Goal: Register for event/course

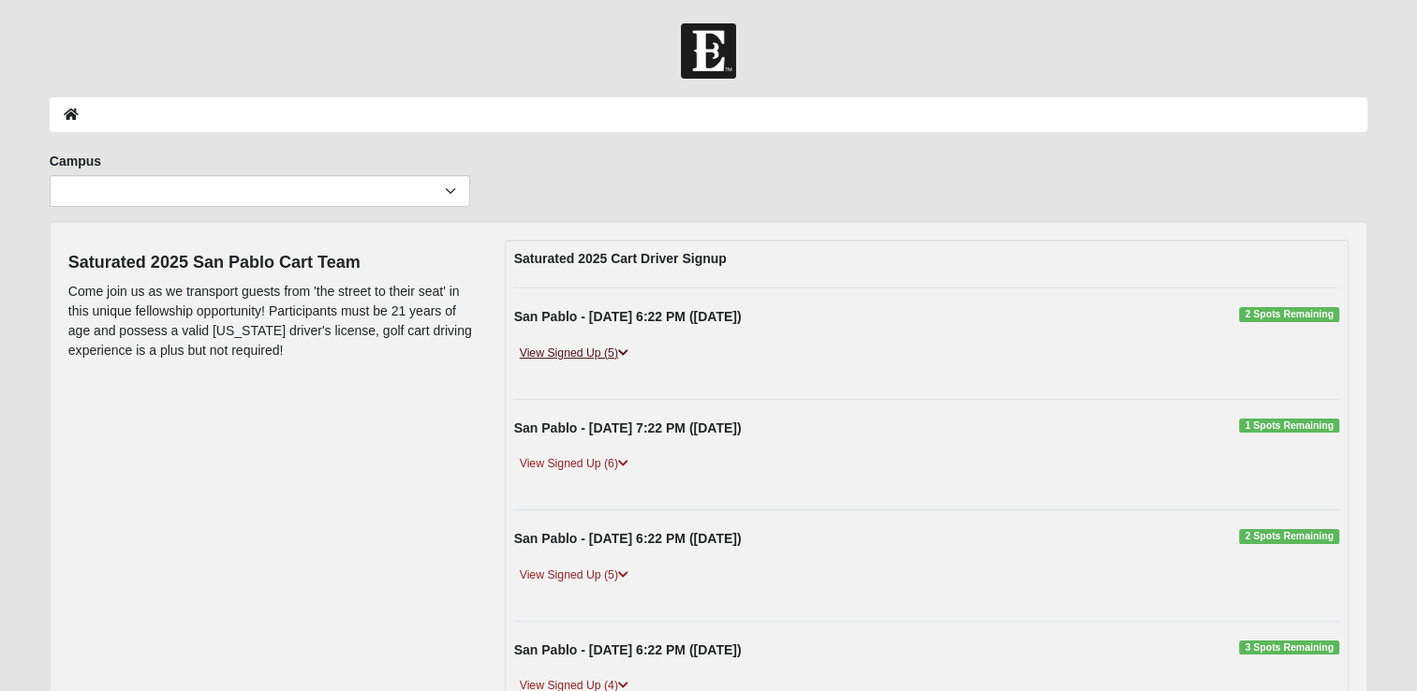
click at [577, 352] on link "View Signed Up (5)" at bounding box center [574, 354] width 120 height 20
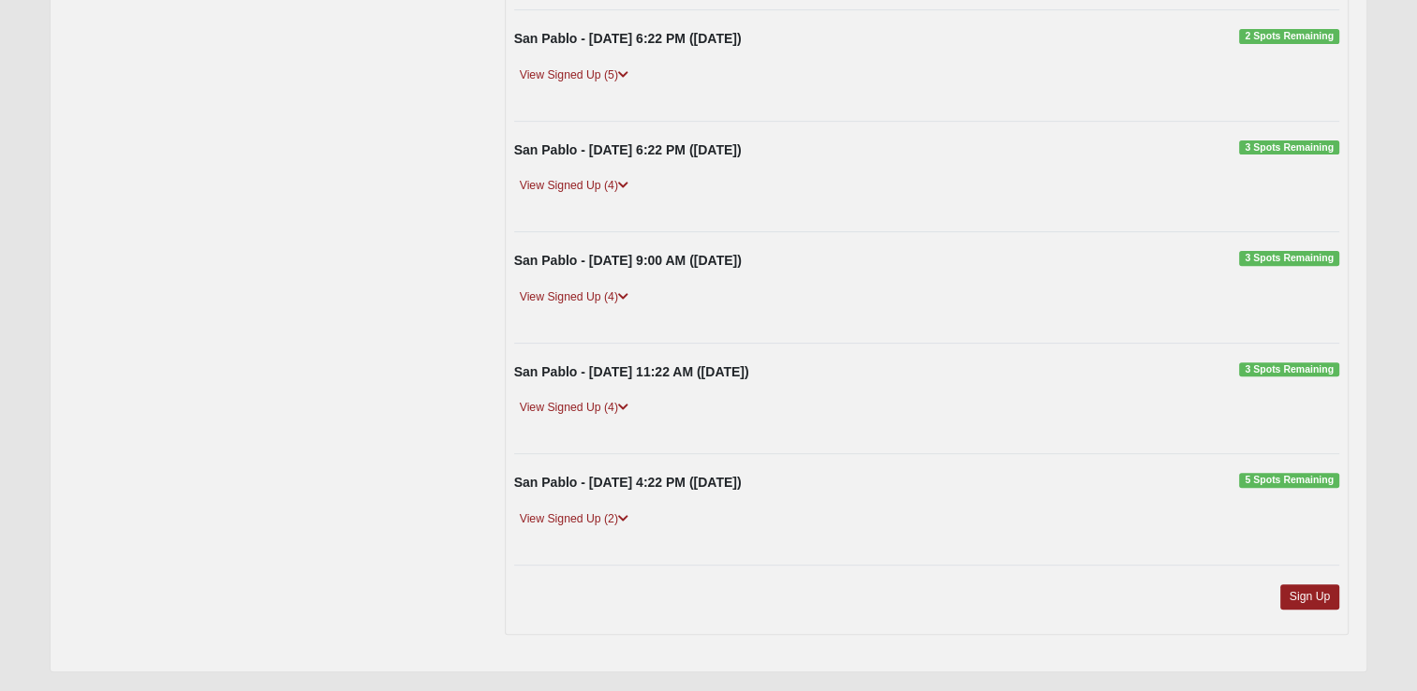
scroll to position [635, 0]
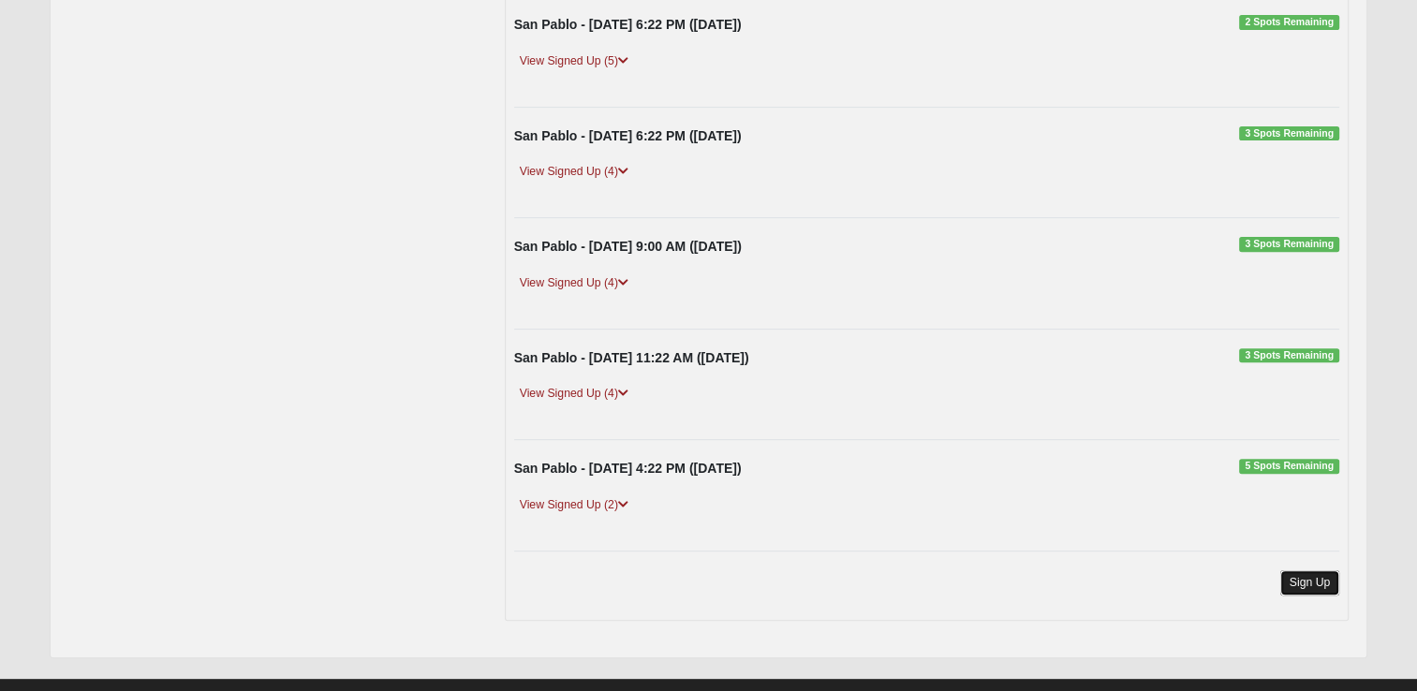
click at [1291, 575] on link "Sign Up" at bounding box center [1310, 582] width 60 height 25
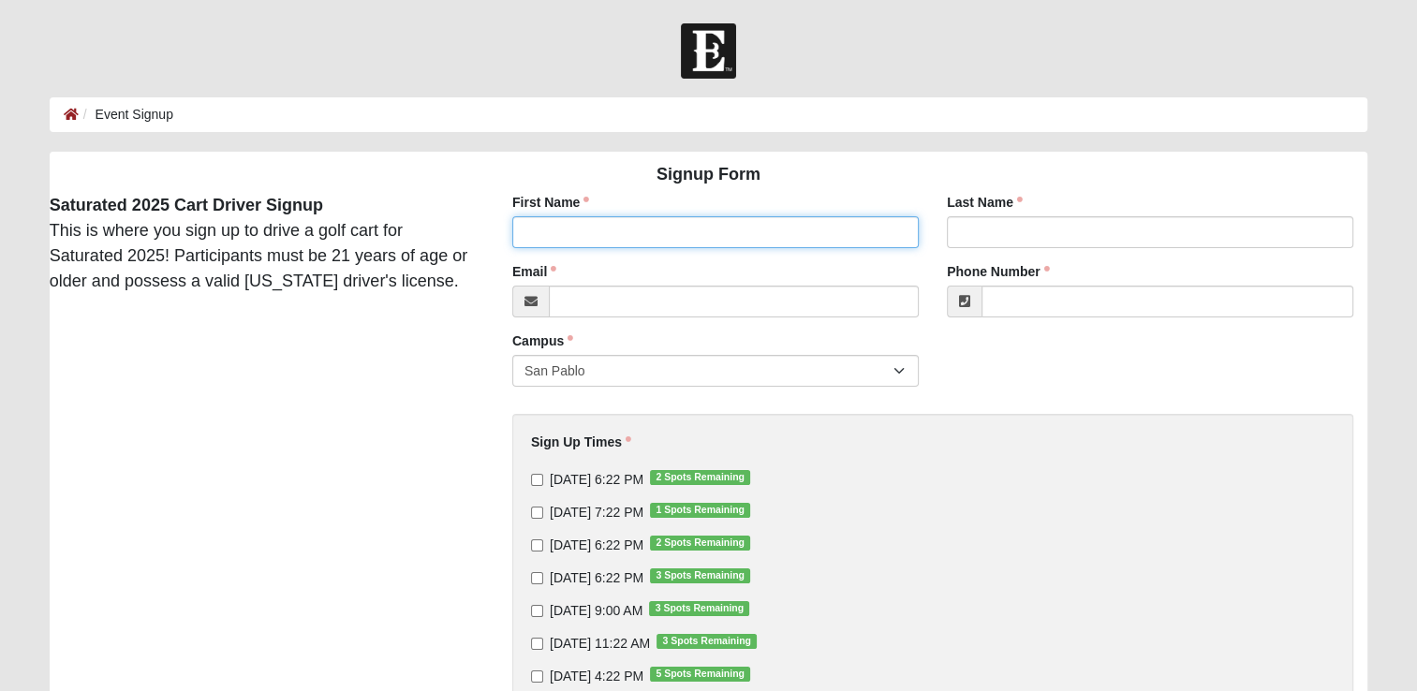
click at [548, 233] on input "First Name" at bounding box center [715, 232] width 406 height 32
type input "rudy"
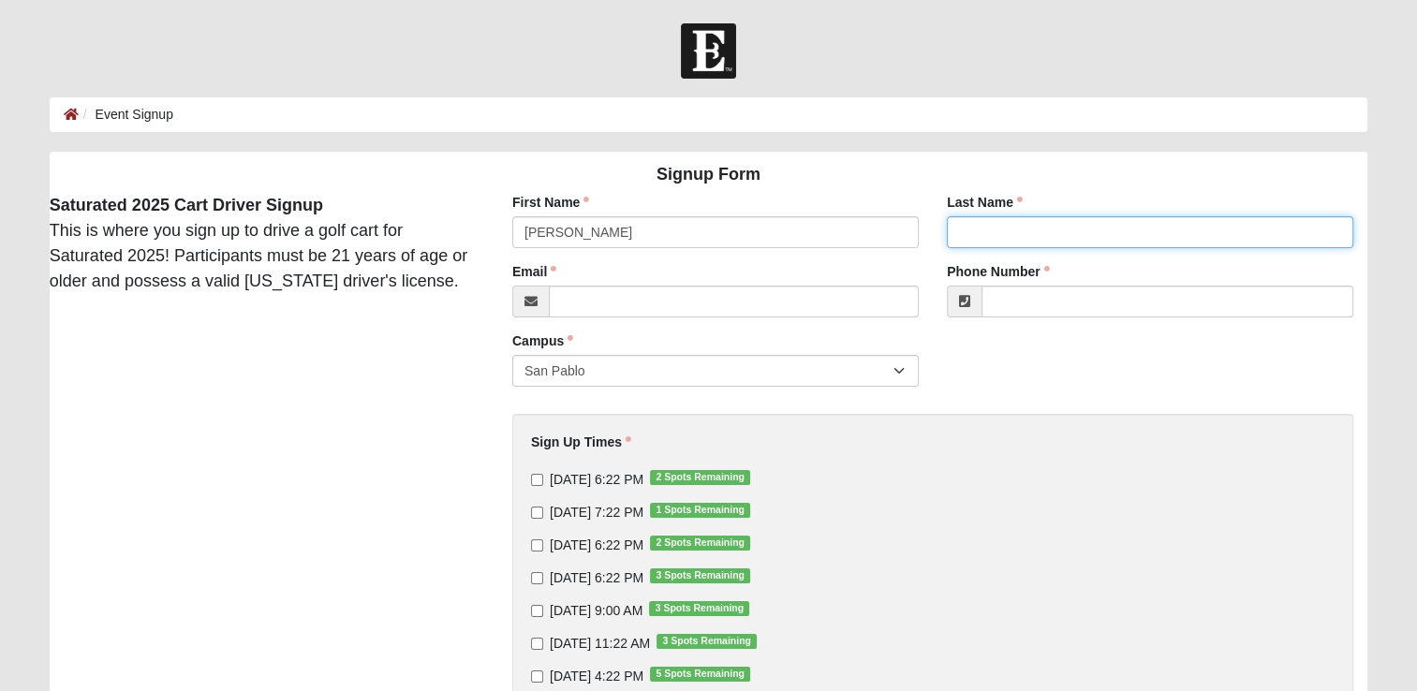
type input "urban"
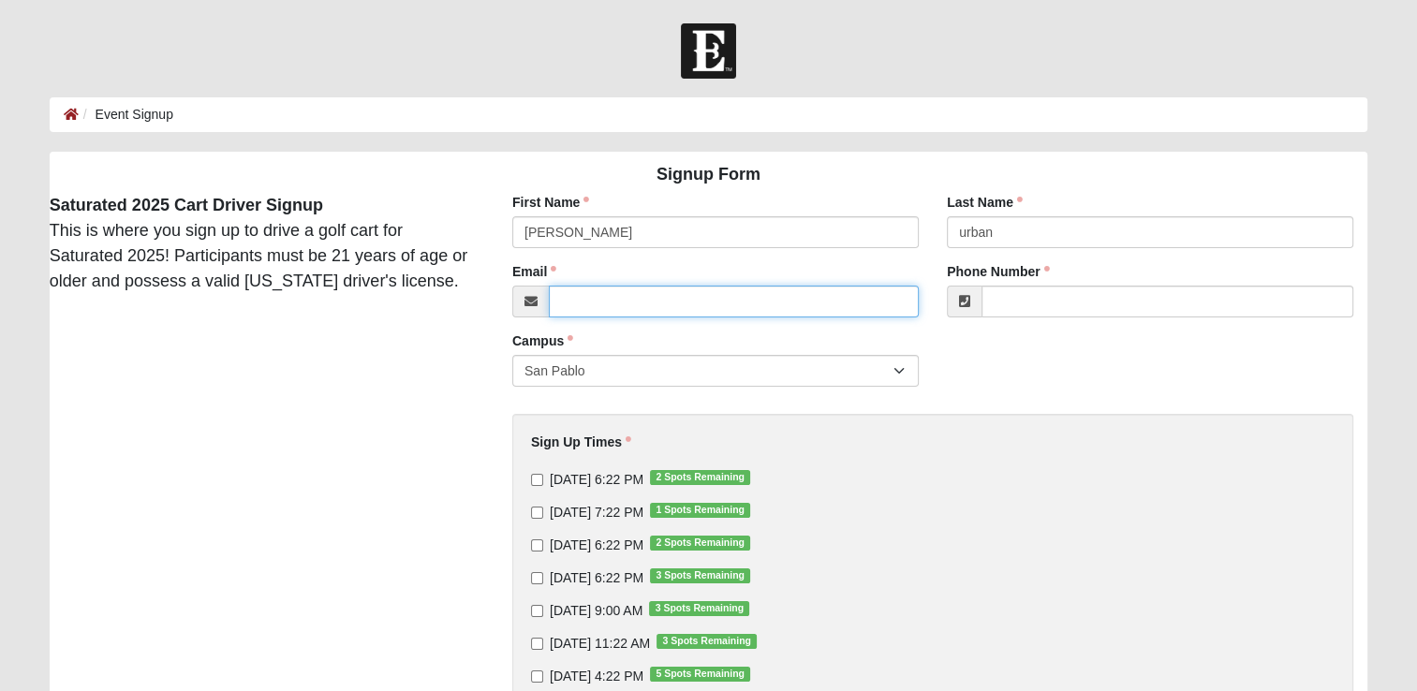
type input "rudyurban10@gmail.com"
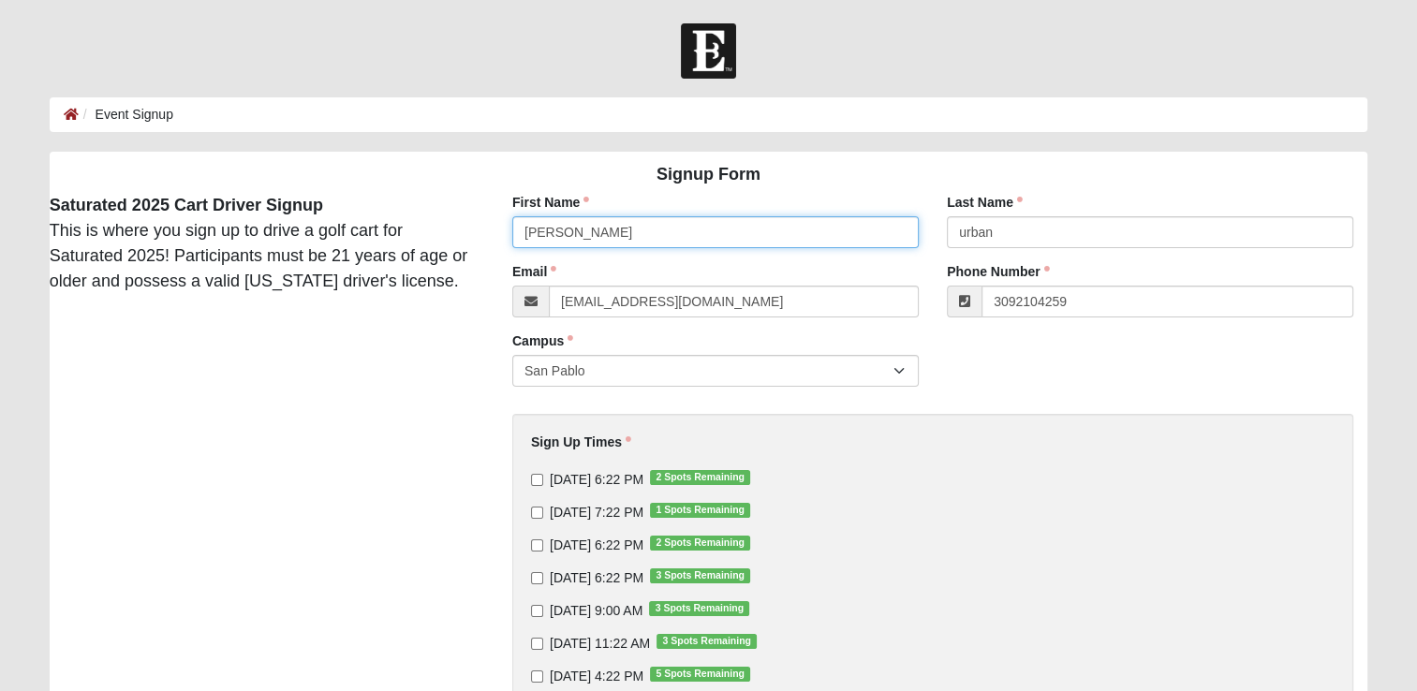
type input "(309) 210-4259"
click at [540, 484] on input "9/10/2025 6:22 PM 2 Spots Remaining" at bounding box center [537, 480] width 12 height 12
checkbox input "true"
click at [536, 512] on input "9/11/2025 7:22 PM 1 Spots Remaining" at bounding box center [537, 513] width 12 height 12
checkbox input "true"
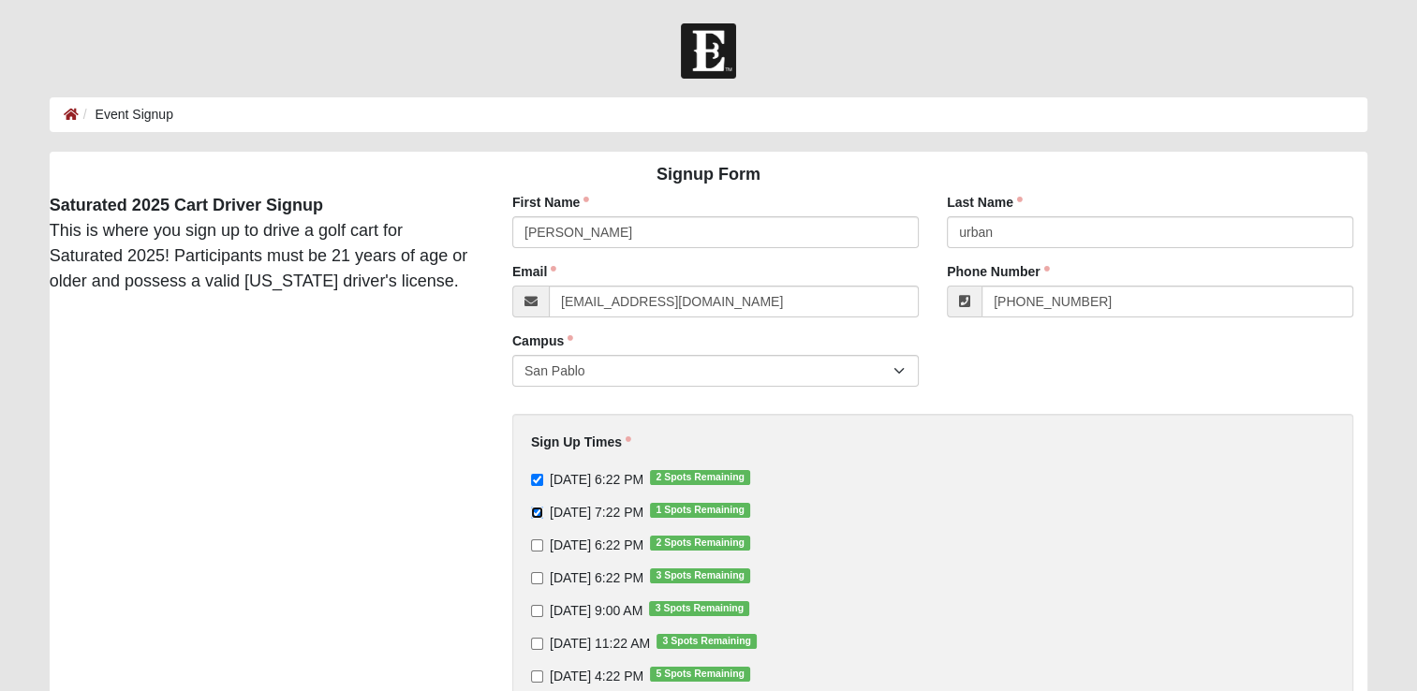
drag, startPoint x: 536, startPoint y: 512, endPoint x: 533, endPoint y: 549, distance: 36.6
click at [533, 549] on div "9/10/2025 6:22 PM 2 Spots Remaining 9/11/2025 7:22 PM 1 Spots Remaining 9/12/20…" at bounding box center [932, 577] width 803 height 215
click at [533, 549] on input "9/12/2025 6:22 PM 2 Spots Remaining" at bounding box center [537, 545] width 12 height 12
checkbox input "true"
drag, startPoint x: 533, startPoint y: 549, endPoint x: 573, endPoint y: 616, distance: 78.5
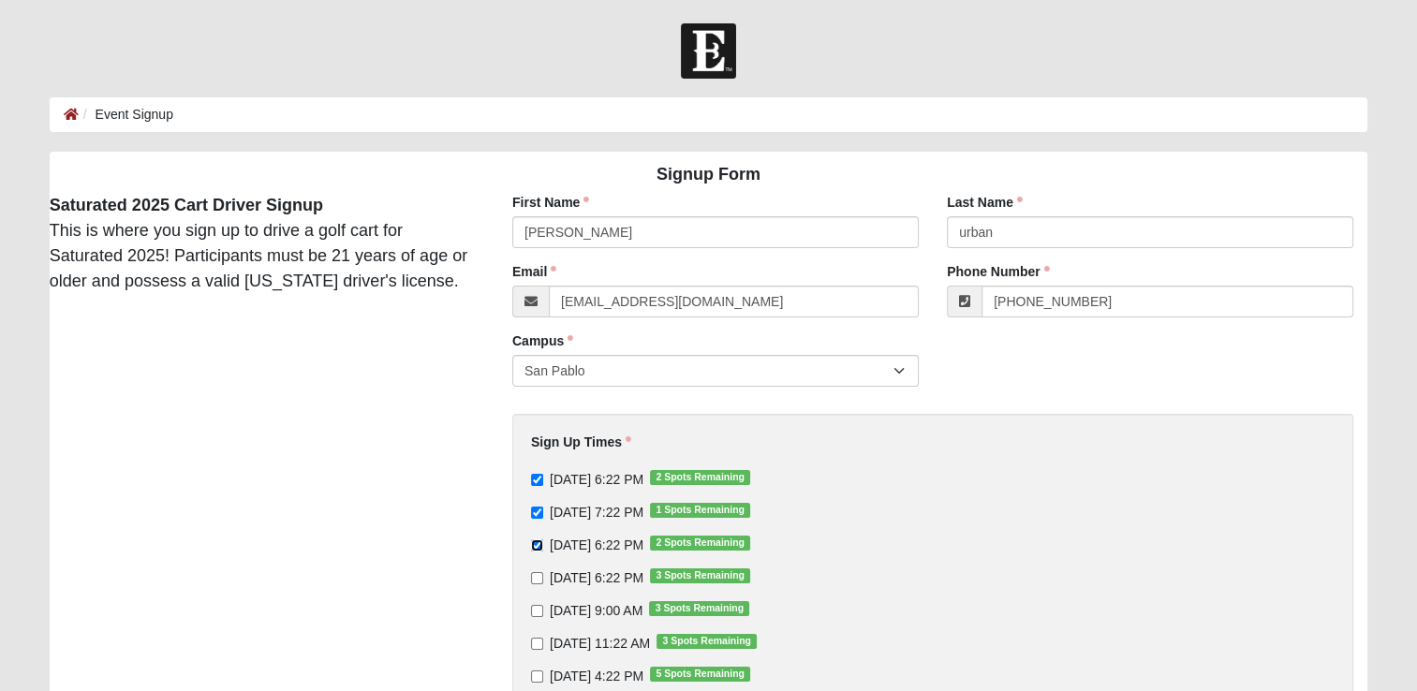
click at [573, 616] on div "9/10/2025 6:22 PM 2 Spots Remaining 9/11/2025 7:22 PM 1 Spots Remaining 9/12/20…" at bounding box center [932, 577] width 803 height 215
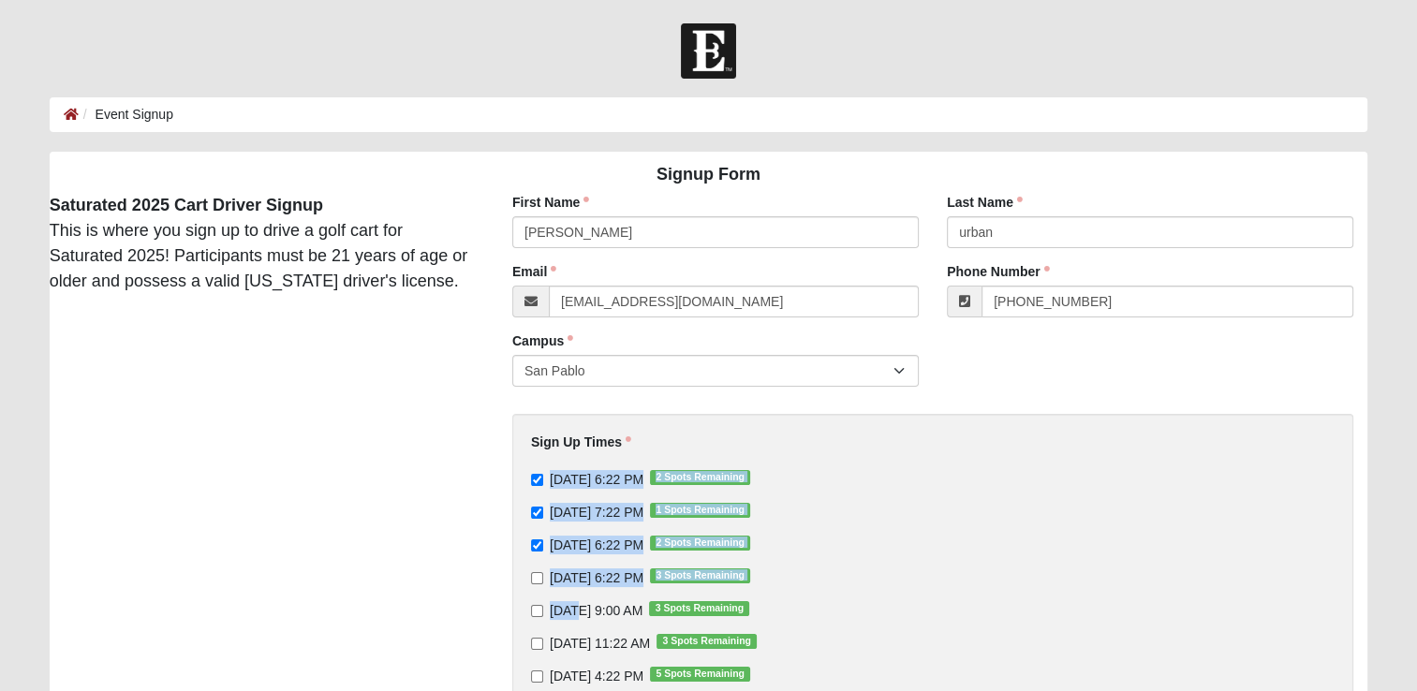
drag, startPoint x: 573, startPoint y: 616, endPoint x: 1100, endPoint y: 394, distance: 572.0
click at [1100, 394] on div "First Name rudy First Name is required. Last Name urban Last Name is required. …" at bounding box center [932, 517] width 897 height 648
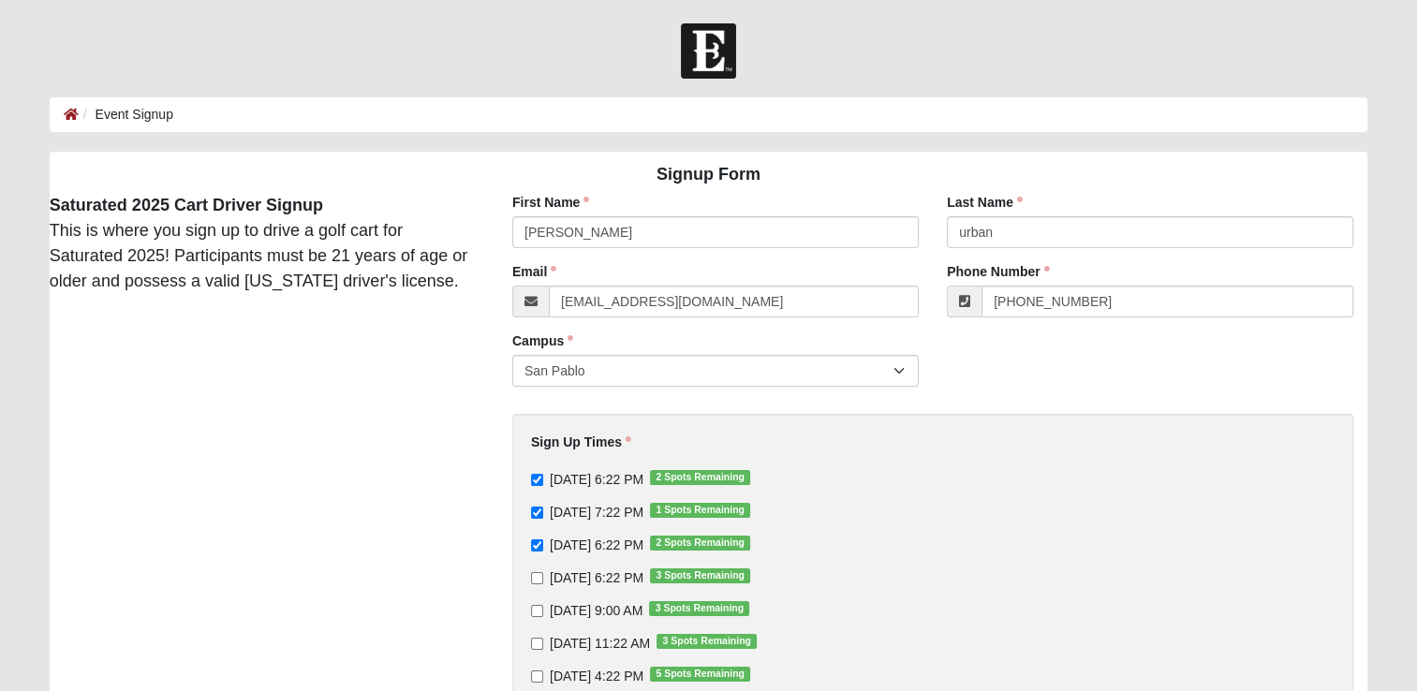
click at [1388, 251] on form "Log In Event Signup Event Signup Error Signup Form" at bounding box center [708, 466] width 1417 height 886
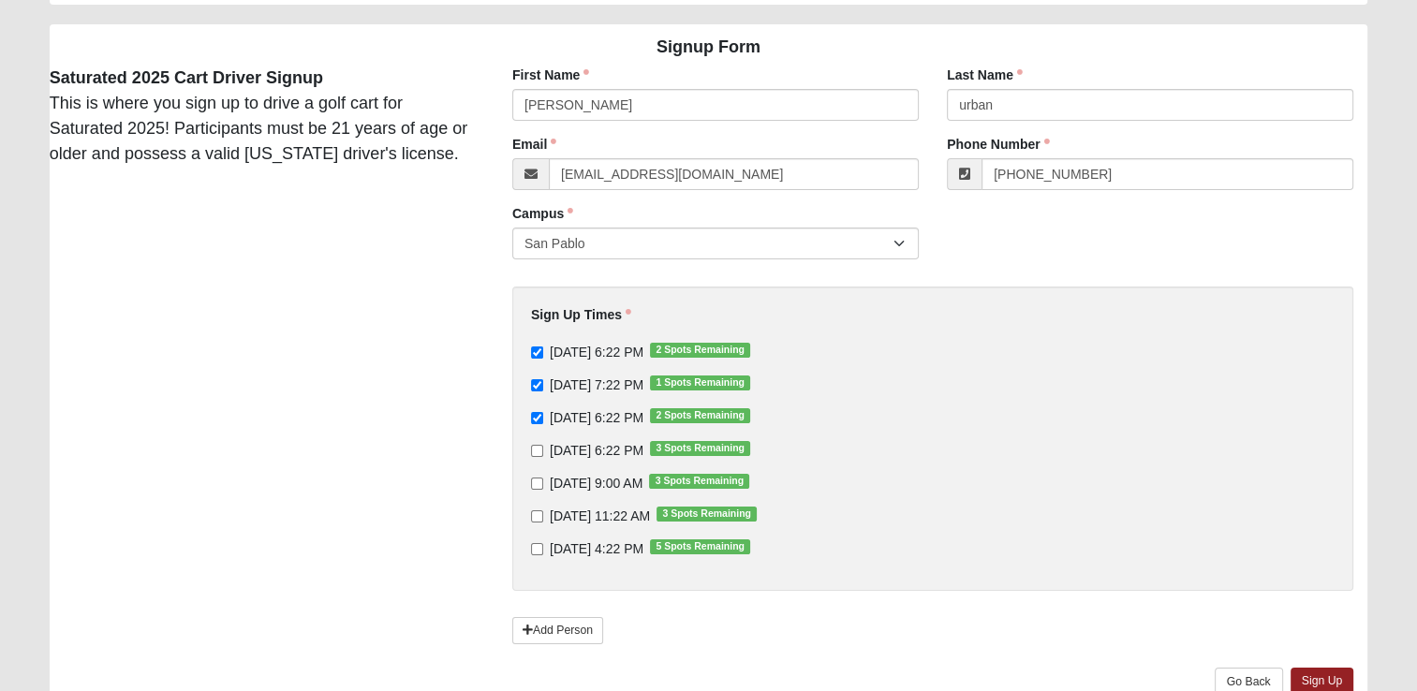
scroll to position [130, 0]
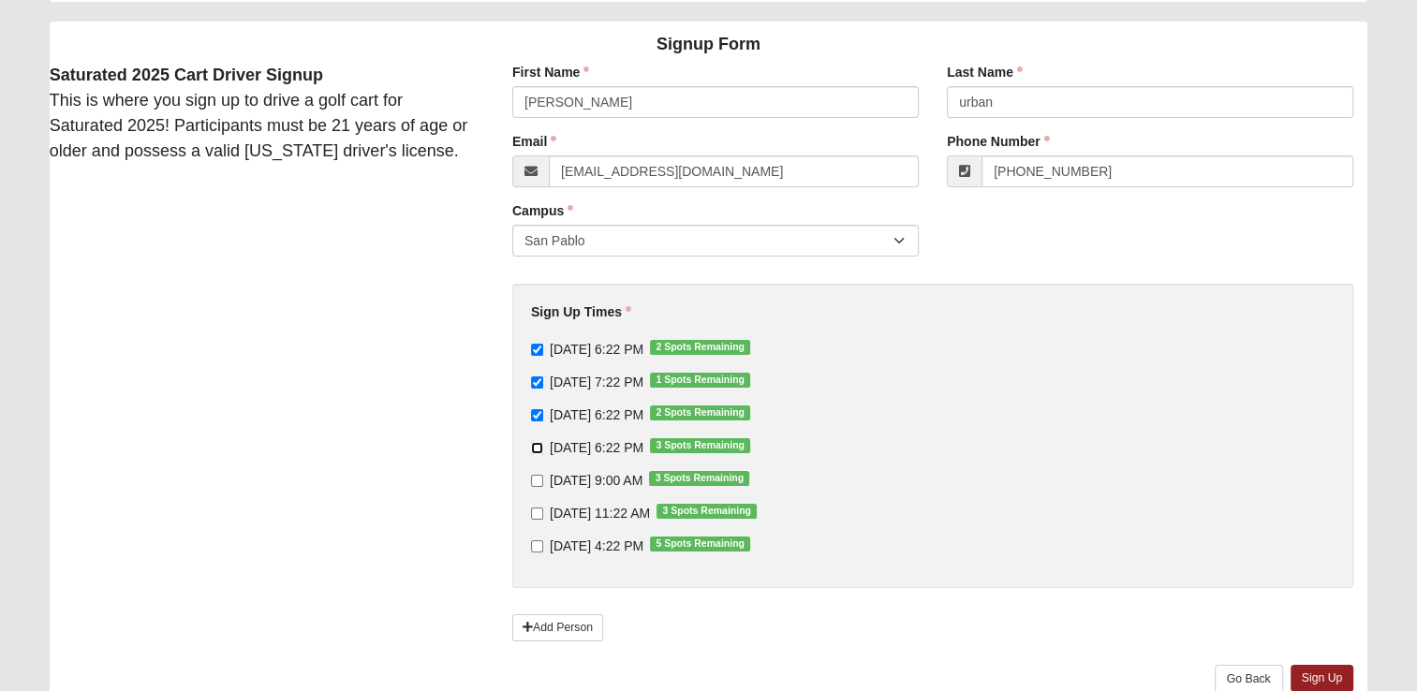
click at [537, 450] on input "9/13/2025 6:22 PM 3 Spots Remaining" at bounding box center [537, 448] width 12 height 12
checkbox input "true"
click at [892, 579] on div "Sign Up Times 9/10/2025 6:22 PM 2 Spots Remaining 9/11/2025 7:22 PM 1 Spots Rem…" at bounding box center [932, 436] width 841 height 304
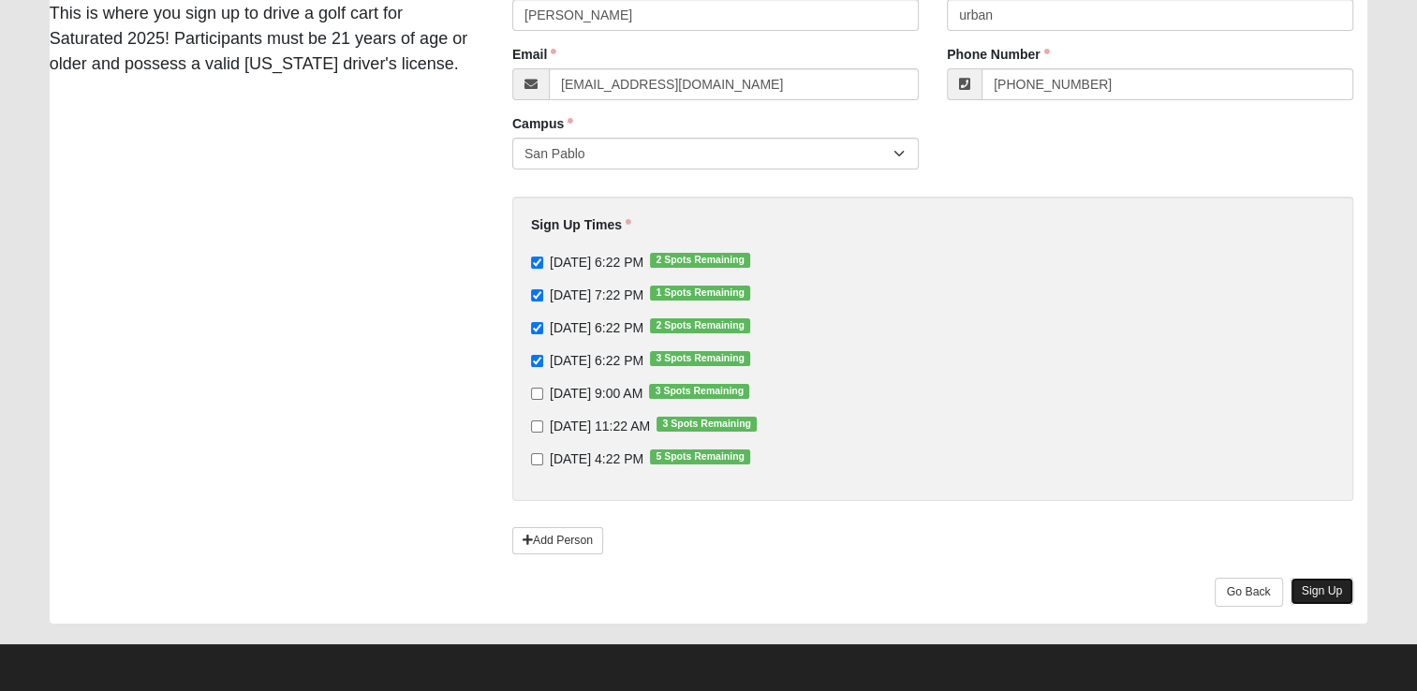
click at [1308, 583] on link "Sign Up" at bounding box center [1322, 591] width 64 height 27
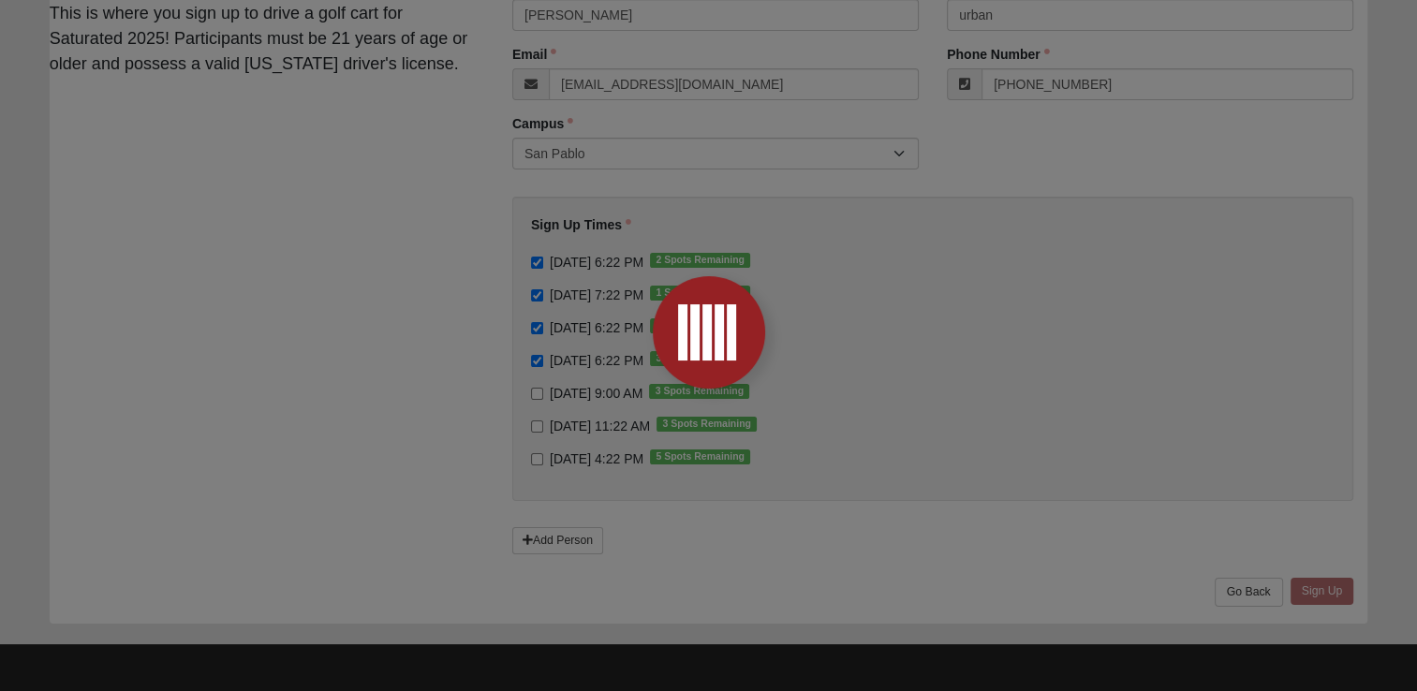
click at [1308, 583] on div at bounding box center [708, 345] width 1417 height 691
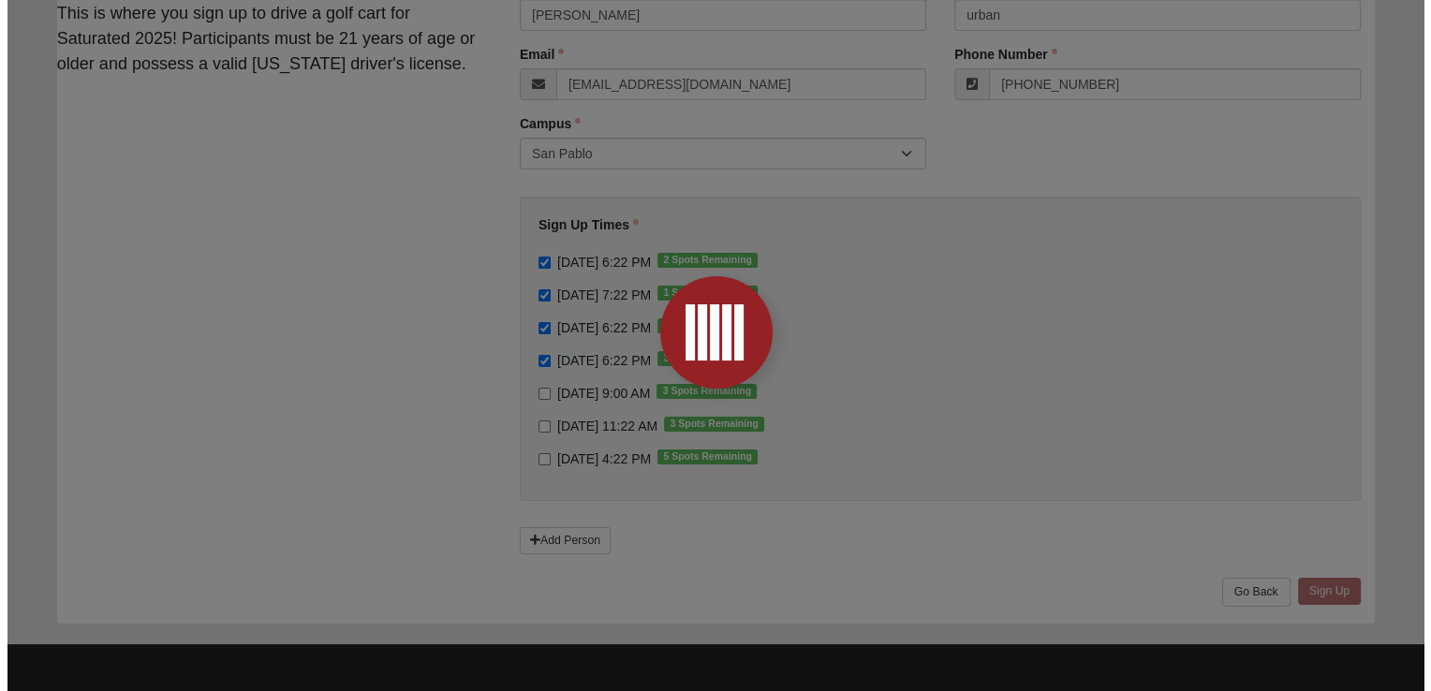
scroll to position [0, 0]
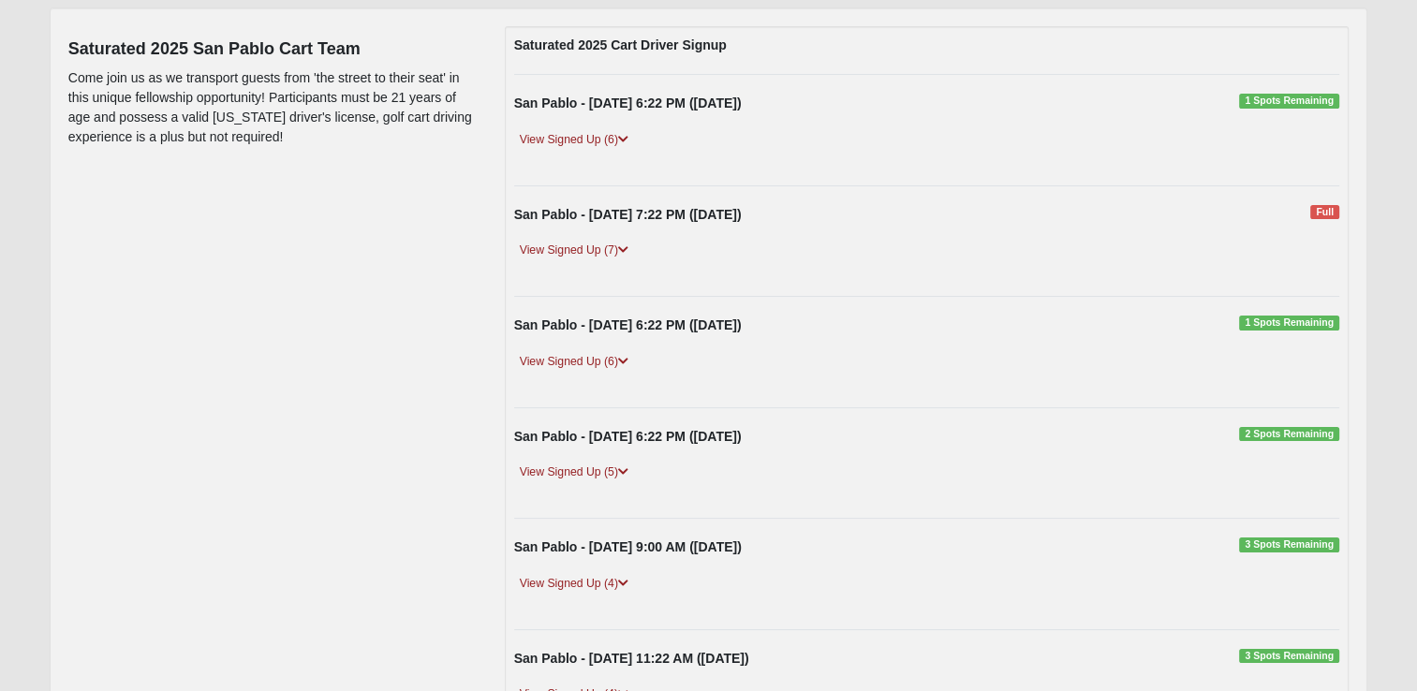
scroll to position [211, 0]
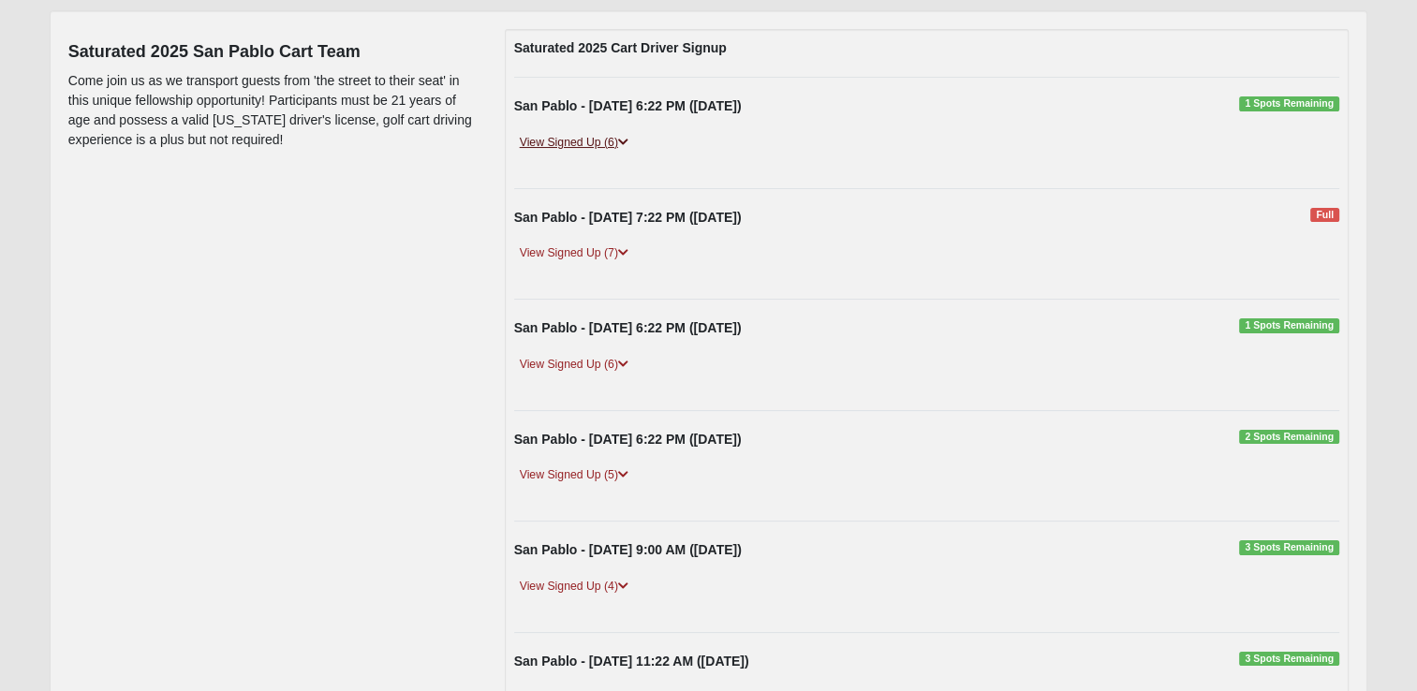
click at [555, 140] on link "View Signed Up (6)" at bounding box center [574, 143] width 120 height 20
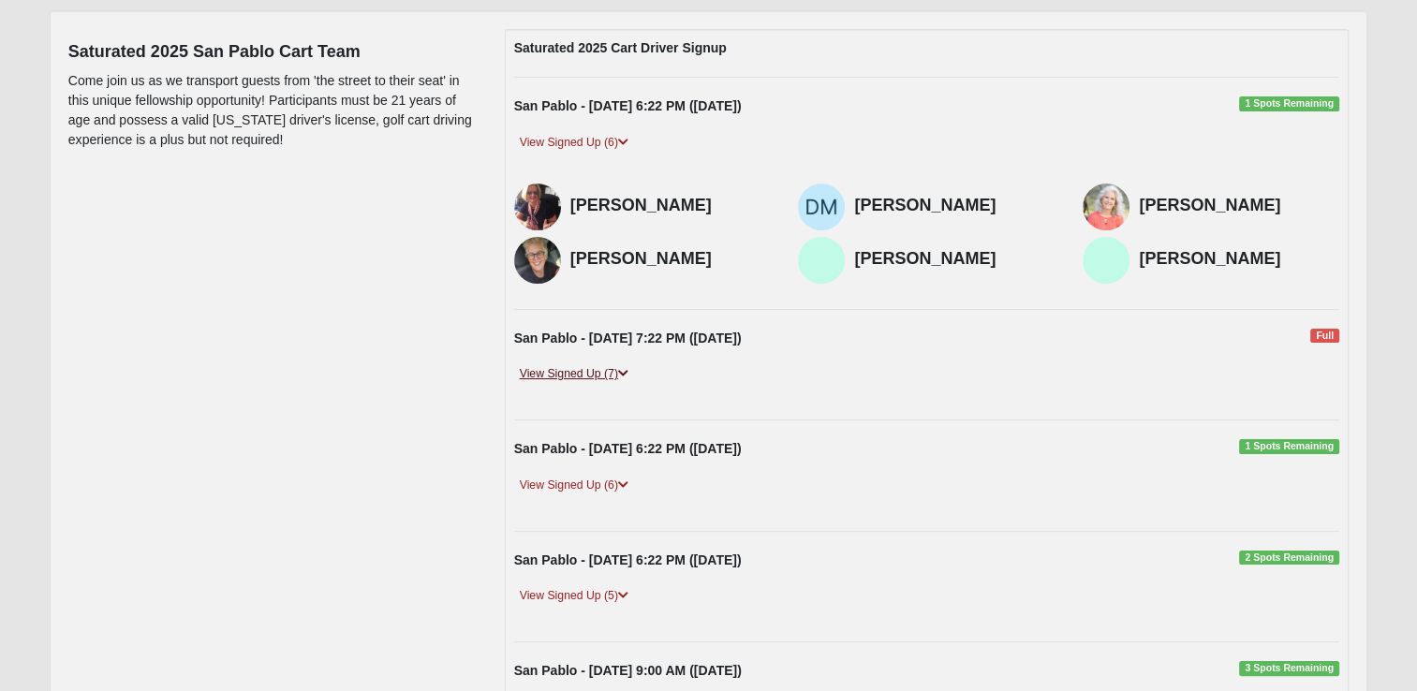
click at [562, 369] on link "View Signed Up (7)" at bounding box center [574, 374] width 120 height 20
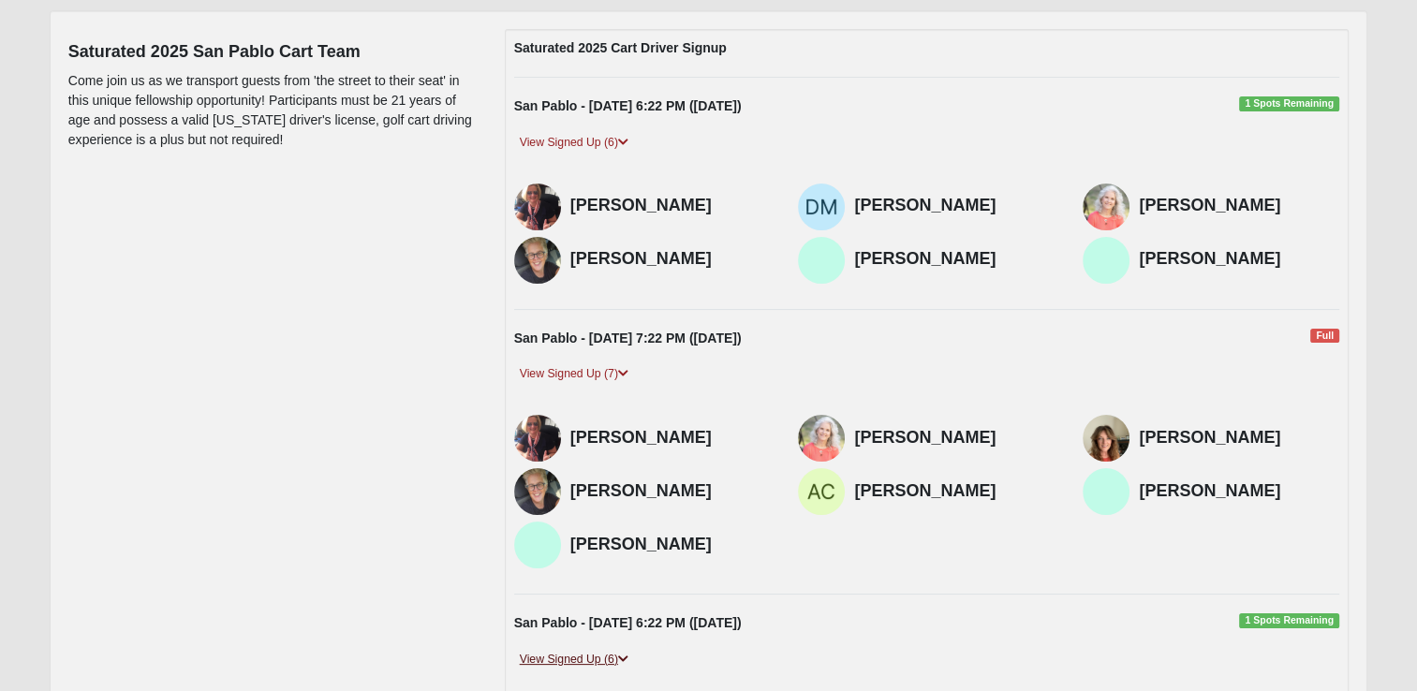
click at [566, 651] on link "View Signed Up (6)" at bounding box center [574, 660] width 120 height 20
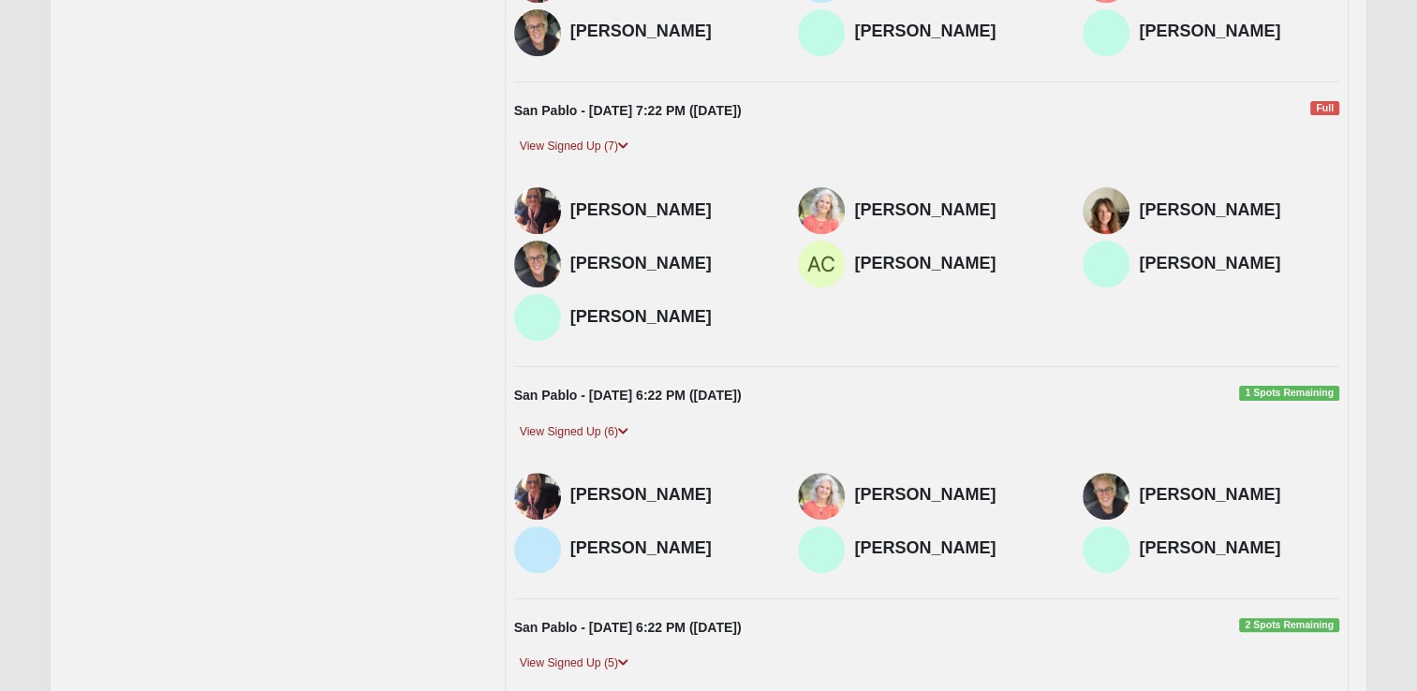
scroll to position [441, 0]
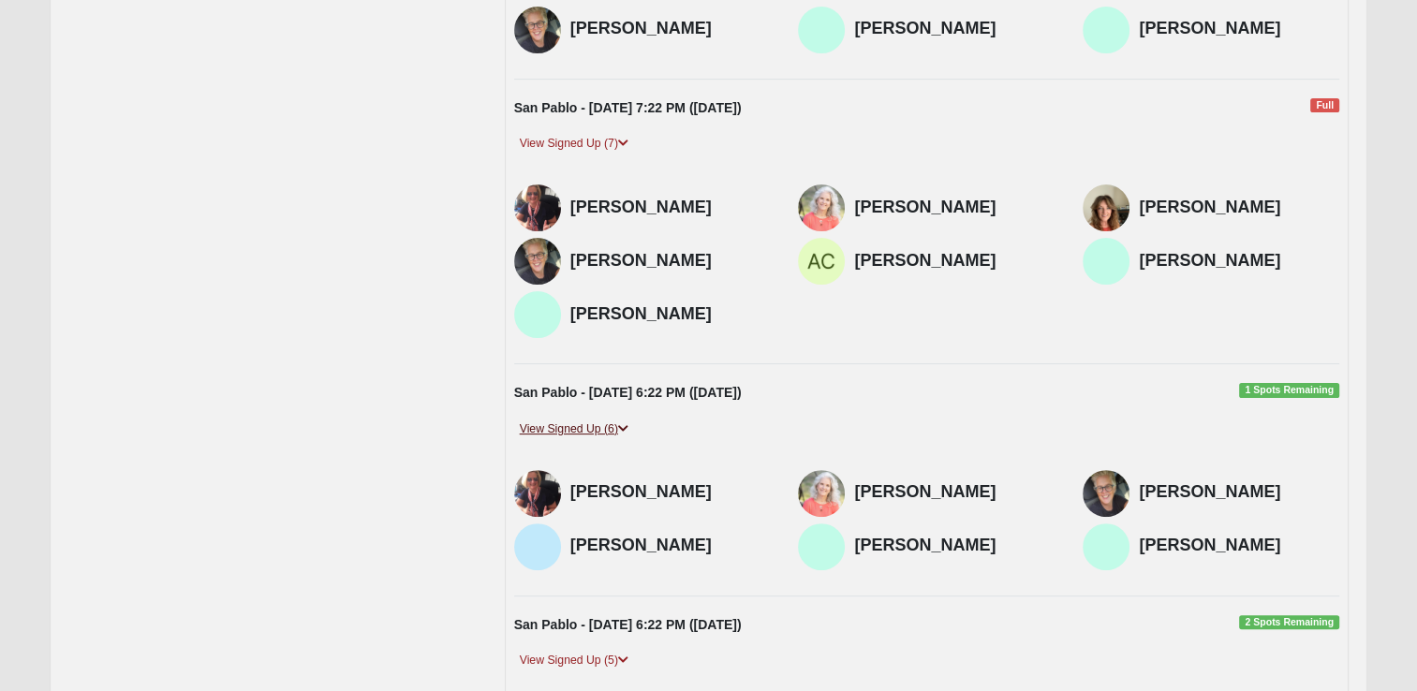
click at [566, 424] on link "View Signed Up (6)" at bounding box center [574, 430] width 120 height 20
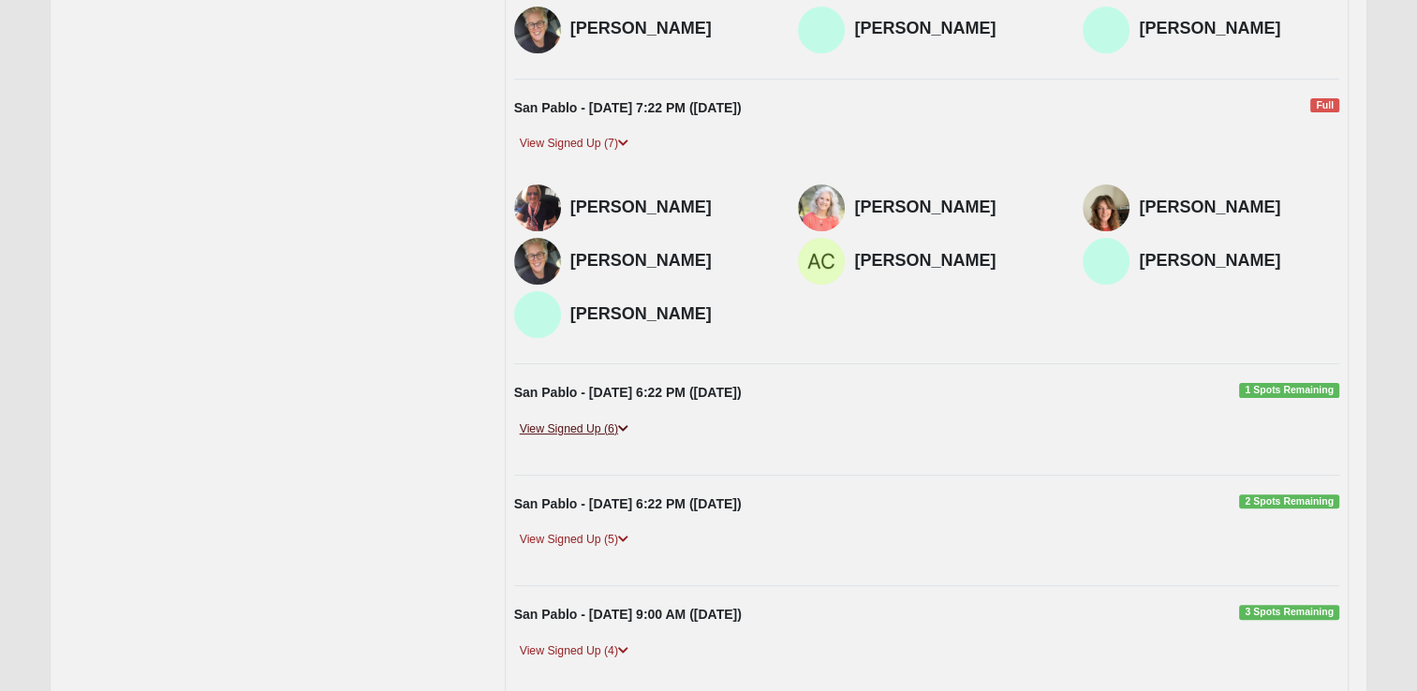
click at [566, 424] on link "View Signed Up (6)" at bounding box center [574, 430] width 120 height 20
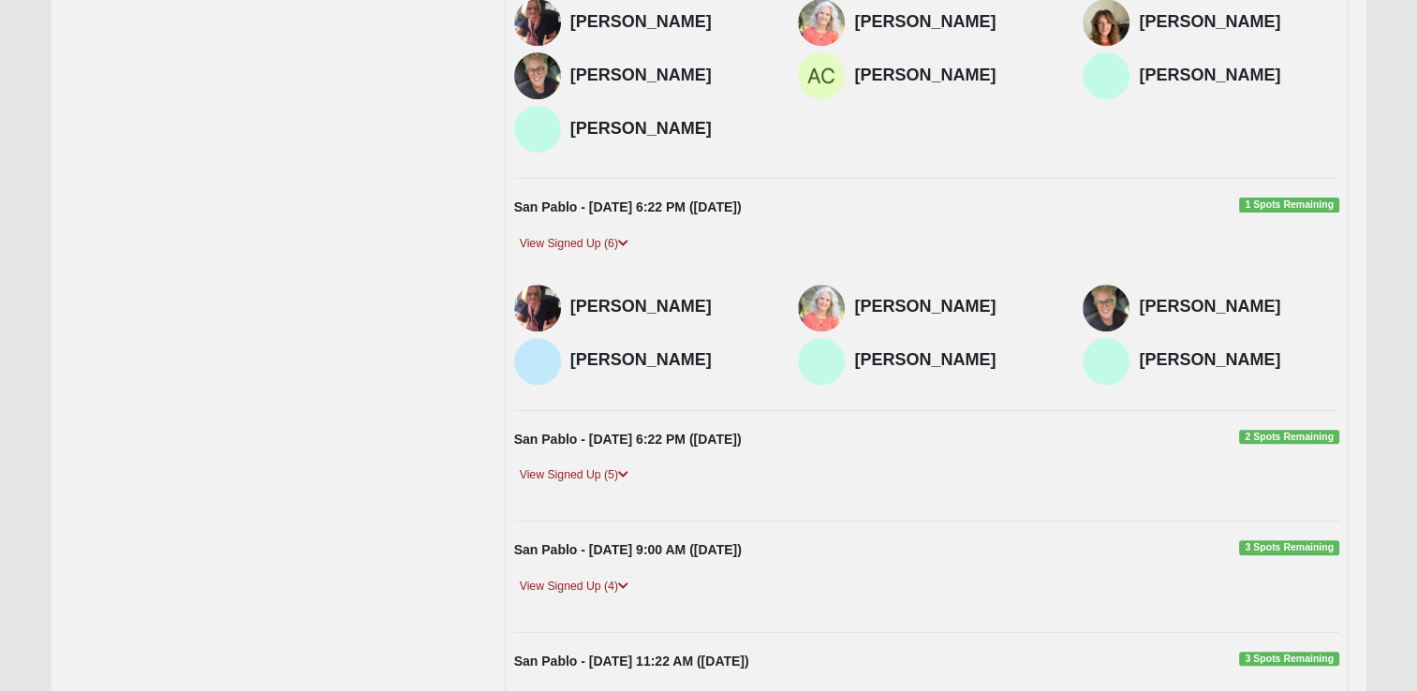
scroll to position [629, 0]
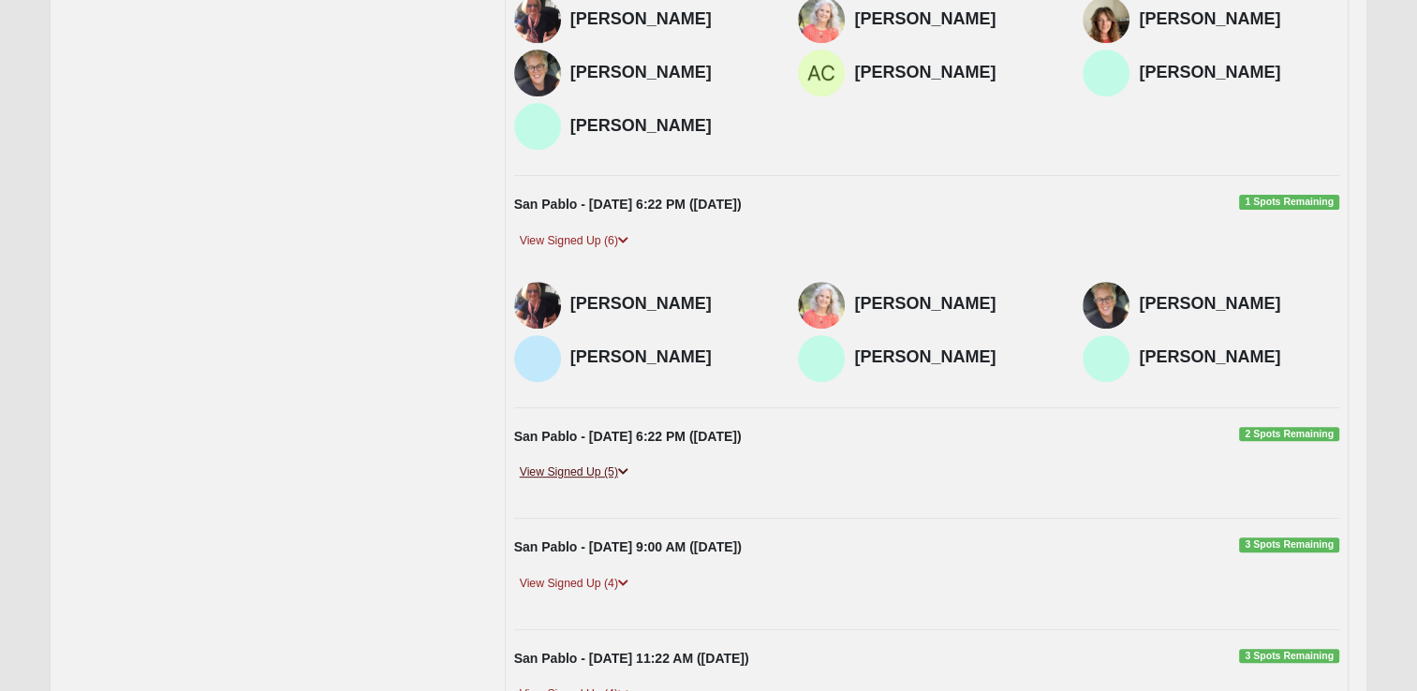
click at [595, 471] on link "View Signed Up (5)" at bounding box center [574, 473] width 120 height 20
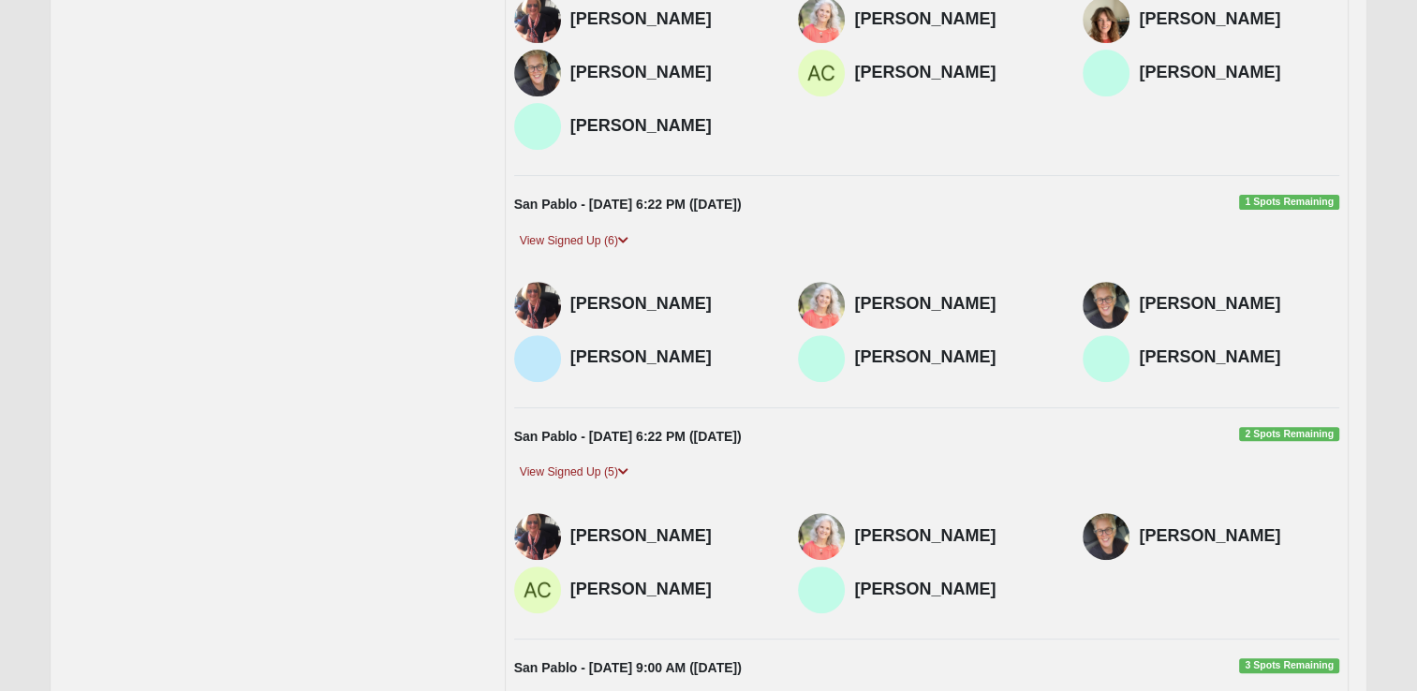
drag, startPoint x: 595, startPoint y: 471, endPoint x: 1128, endPoint y: 323, distance: 553.0
click at [1128, 323] on div "Saturated 2025 Cart Driver Signup San Pablo - 9/10/2025 6:22 PM (9/10/2025) 1 S…" at bounding box center [927, 326] width 845 height 1432
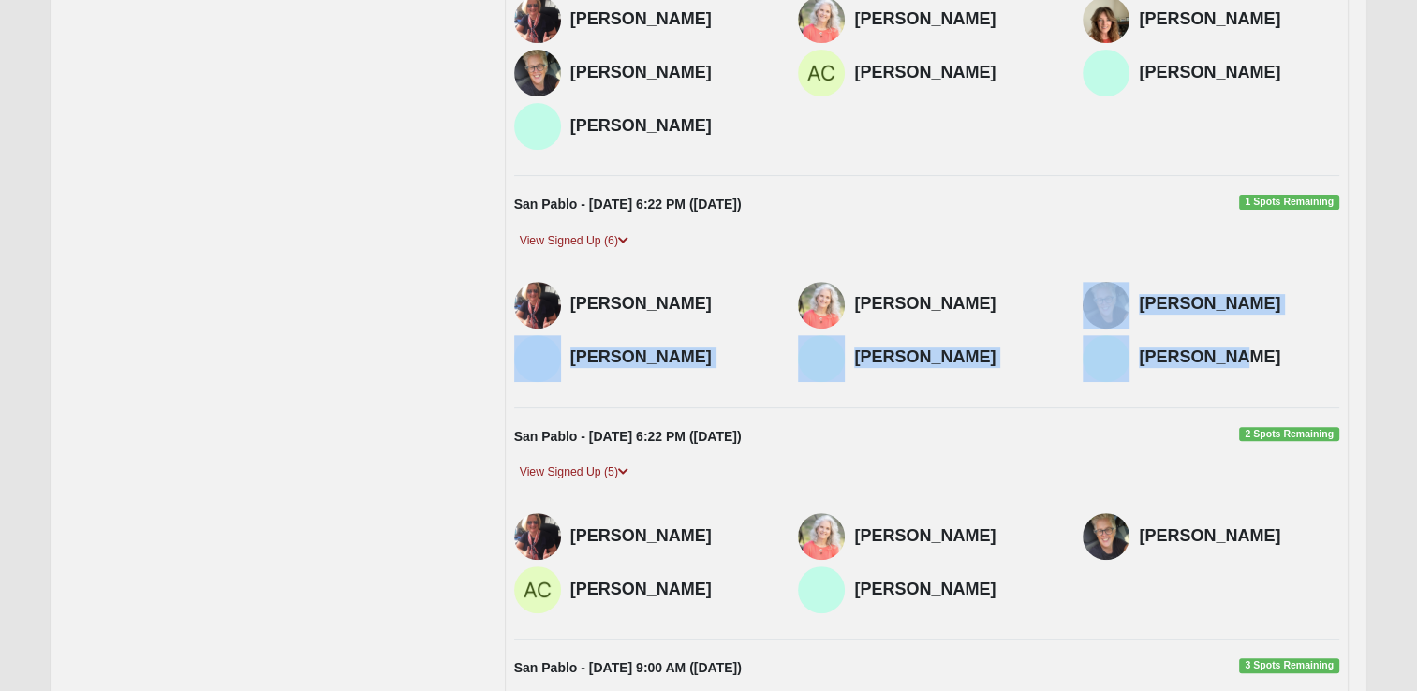
drag, startPoint x: 1128, startPoint y: 323, endPoint x: 1420, endPoint y: 369, distance: 295.8
click at [1417, 369] on html "Log In Event Search Error Campus Arlington Baymeadows Eleven22 Online Fleming I…" at bounding box center [708, 259] width 1417 height 1777
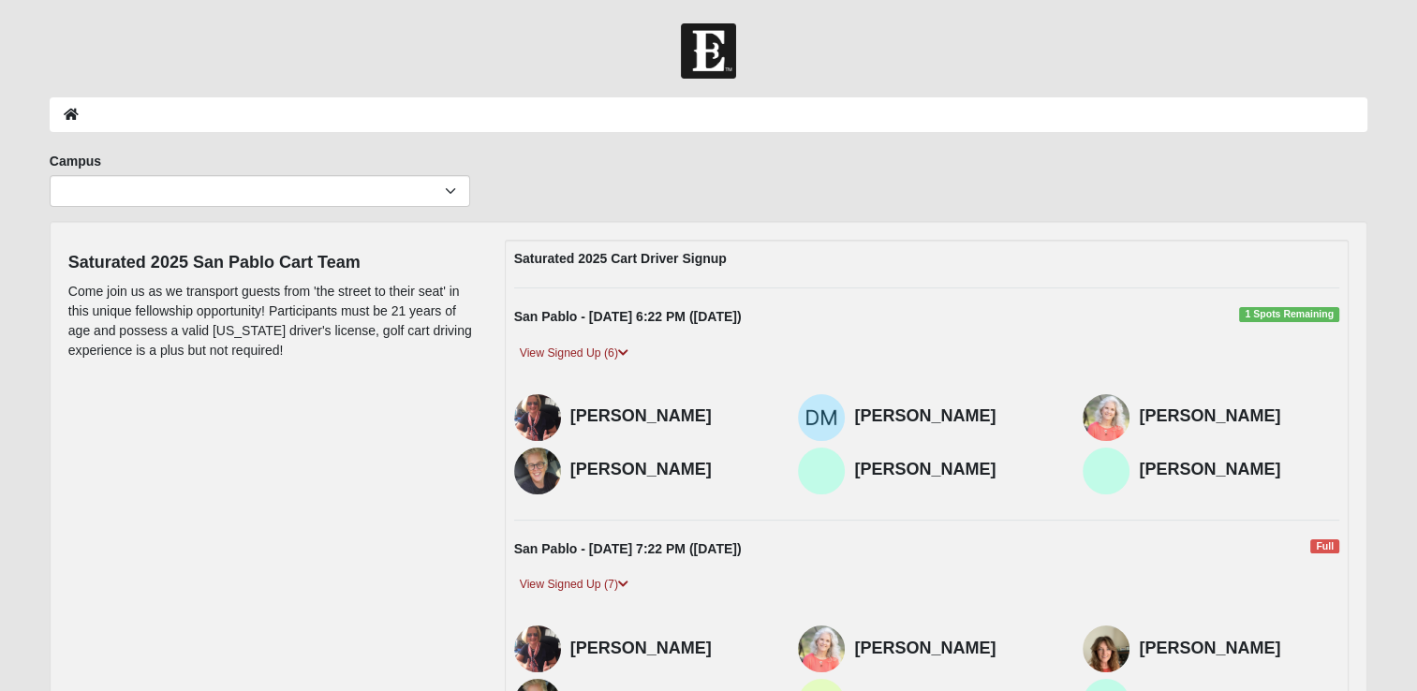
scroll to position [0, 0]
